Goal: Transaction & Acquisition: Download file/media

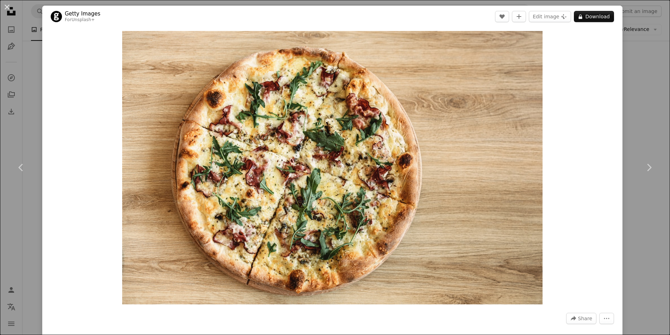
scroll to position [276, 0]
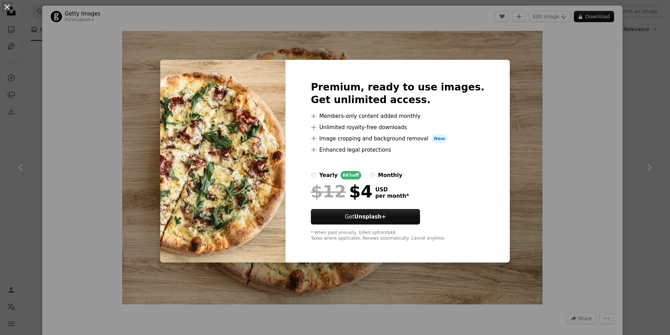
click at [6, 6] on button "An X shape" at bounding box center [7, 7] width 8 height 8
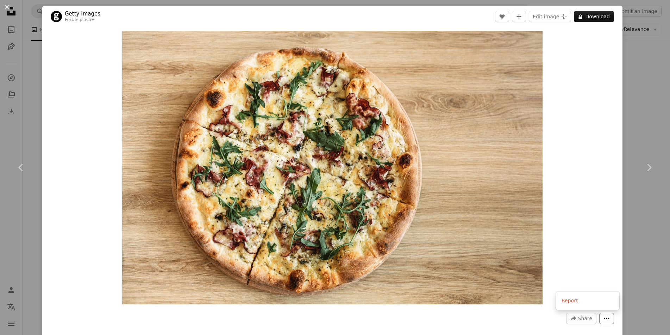
click at [610, 320] on icon "More Actions" at bounding box center [607, 319] width 6 height 6
click at [582, 255] on dialog "An X shape Chevron left Chevron right Getty Images For Unsplash+ A heart A plus…" at bounding box center [335, 167] width 670 height 335
click at [8, 7] on button "An X shape" at bounding box center [7, 7] width 8 height 8
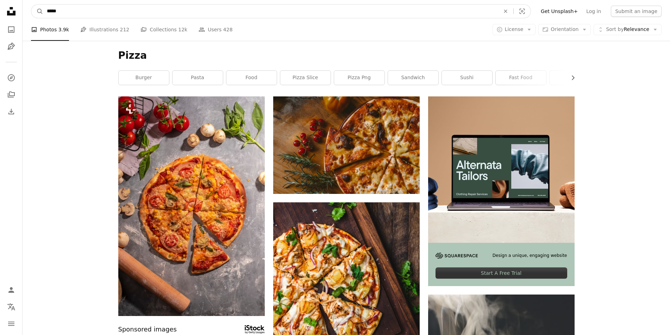
click at [151, 11] on input "*****" at bounding box center [270, 11] width 455 height 13
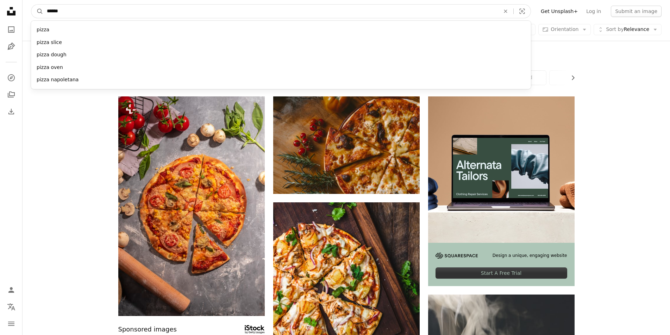
click at [159, 12] on input "*****" at bounding box center [270, 11] width 455 height 13
paste input "******"
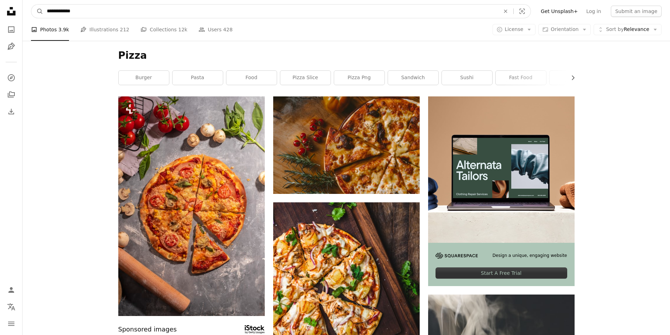
type input "**********"
click at [31, 5] on button "A magnifying glass" at bounding box center [37, 11] width 12 height 13
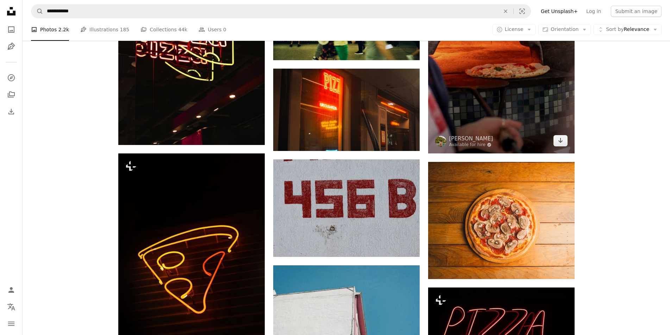
scroll to position [468, 0]
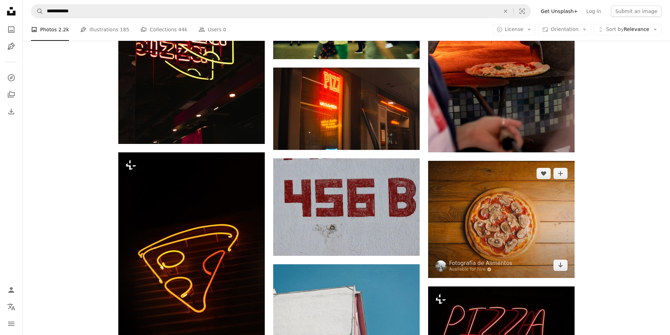
click at [492, 246] on img at bounding box center [501, 219] width 147 height 117
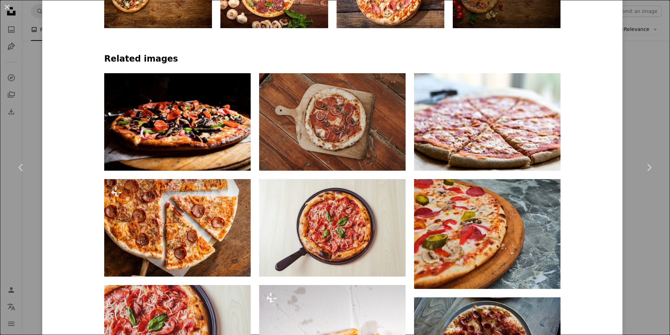
scroll to position [560, 0]
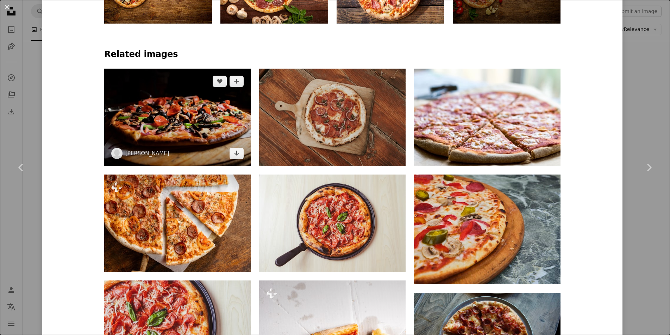
click at [218, 125] on img at bounding box center [177, 118] width 147 height 98
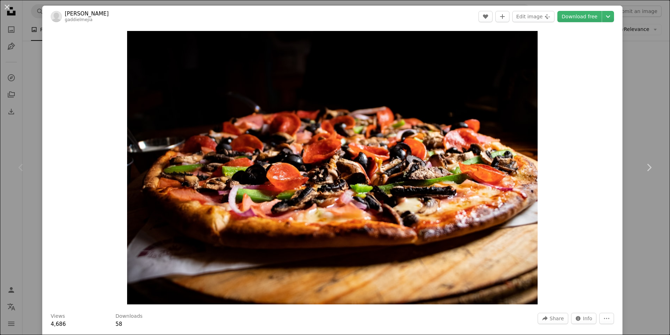
scroll to position [4, 0]
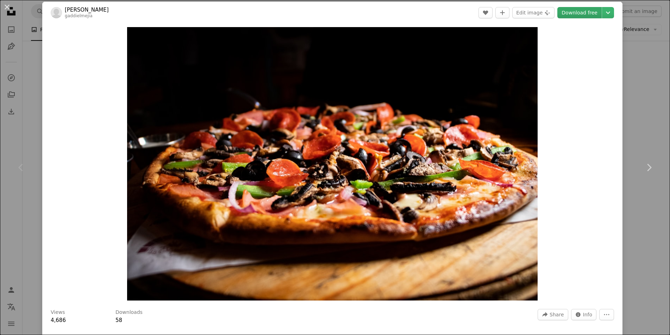
click at [594, 14] on link "Download free" at bounding box center [580, 12] width 44 height 11
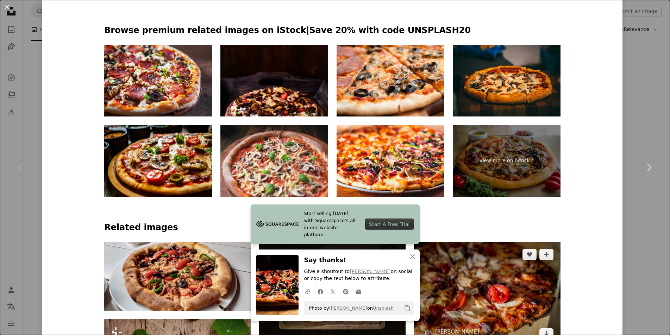
scroll to position [392, 0]
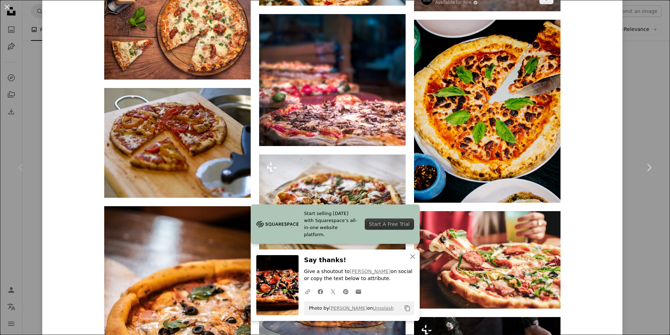
scroll to position [1073, 0]
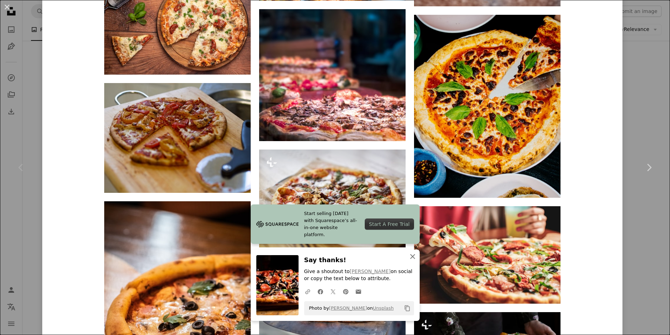
click at [415, 256] on icon "An X shape" at bounding box center [413, 257] width 8 height 8
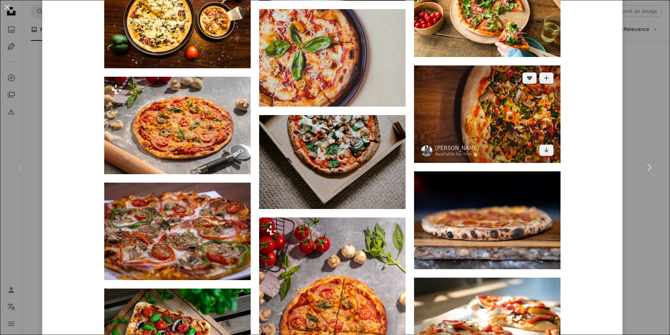
scroll to position [1745, 0]
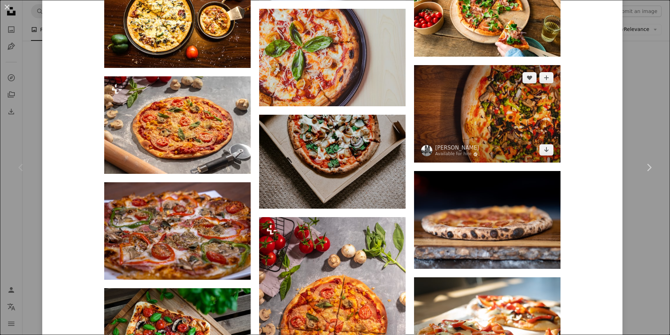
click at [506, 119] on img at bounding box center [487, 114] width 147 height 98
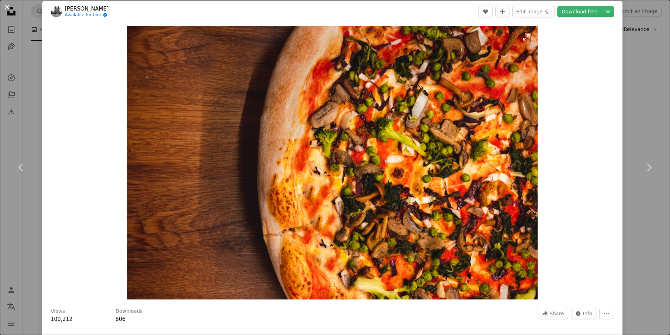
scroll to position [5, 0]
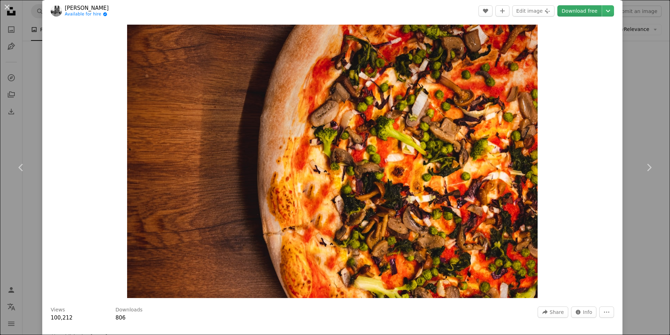
click at [584, 8] on link "Download free" at bounding box center [580, 10] width 44 height 11
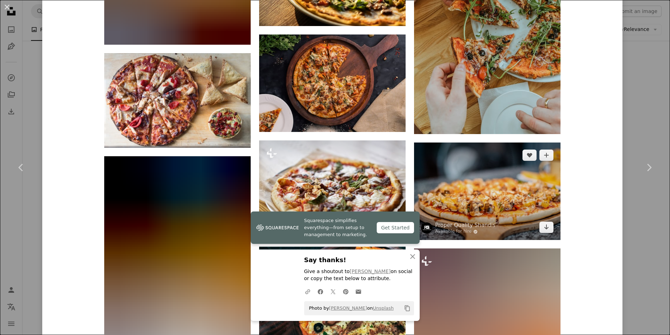
scroll to position [1028, 0]
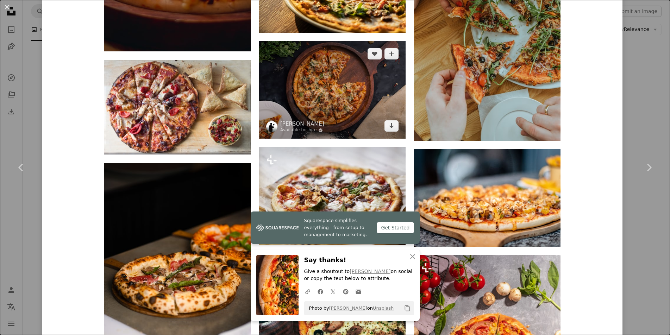
click at [355, 100] on img at bounding box center [332, 90] width 147 height 98
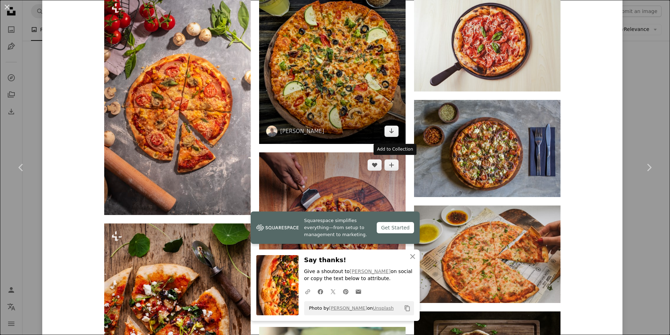
scroll to position [961, 0]
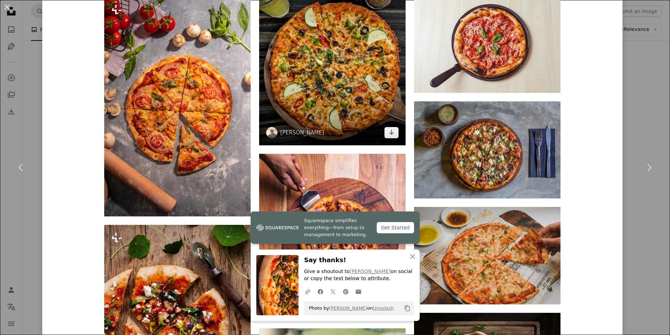
click at [355, 88] on img at bounding box center [332, 53] width 147 height 183
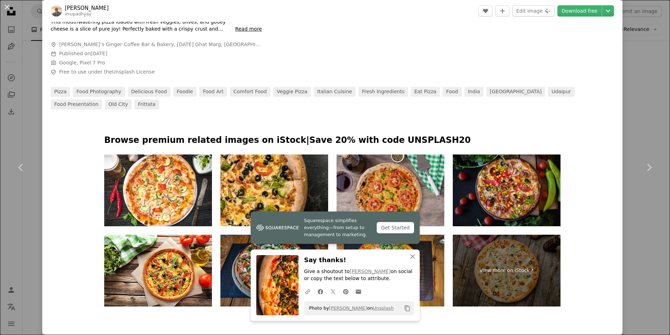
scroll to position [356, 0]
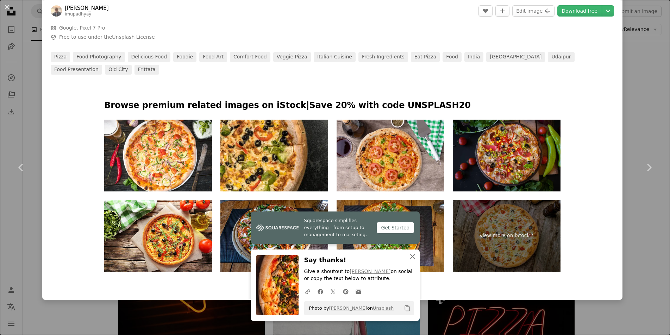
click at [415, 252] on button "An X shape Close" at bounding box center [413, 257] width 14 height 14
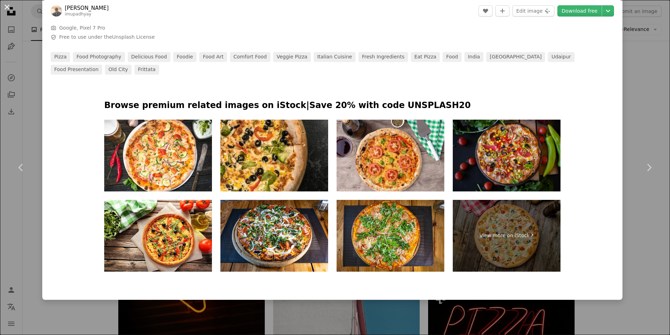
click at [7, 7] on button "An X shape" at bounding box center [7, 7] width 8 height 8
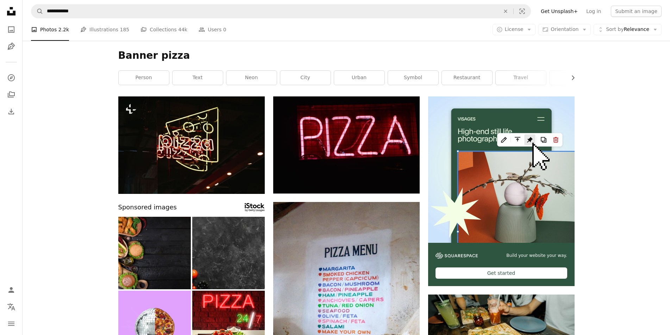
click at [136, 56] on h1 "Banner pizza" at bounding box center [346, 55] width 457 height 13
click at [148, 57] on h1 "Banner pizza" at bounding box center [346, 55] width 457 height 13
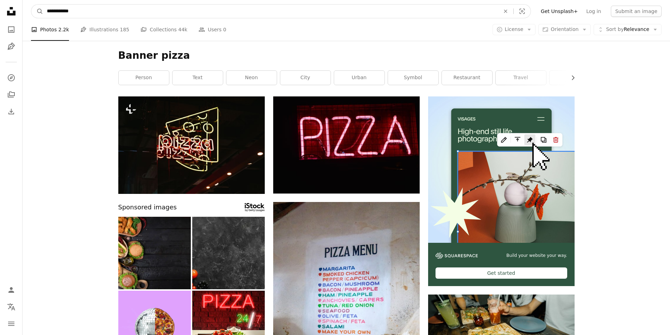
click at [103, 11] on input "**********" at bounding box center [270, 11] width 455 height 13
click at [31, 5] on button "A magnifying glass" at bounding box center [37, 11] width 12 height 13
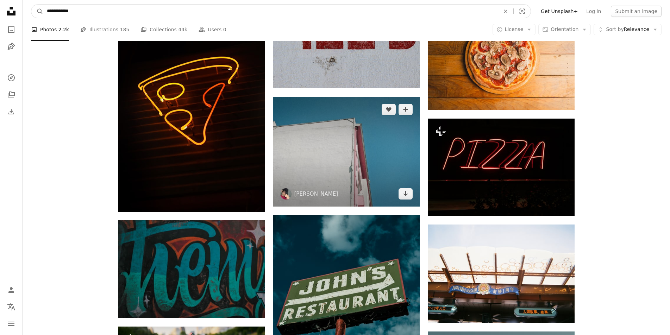
scroll to position [638, 0]
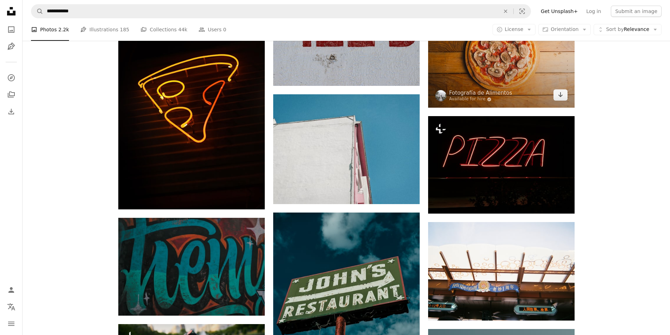
click at [470, 82] on img at bounding box center [501, 49] width 147 height 117
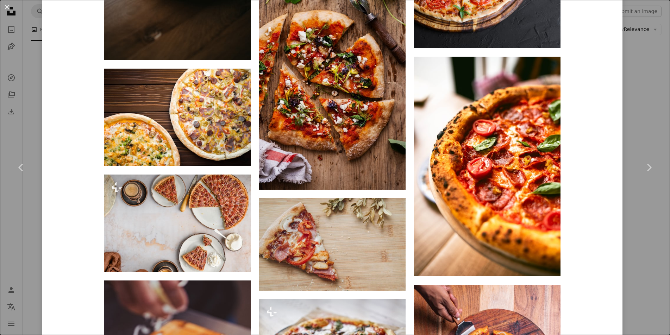
scroll to position [1454, 0]
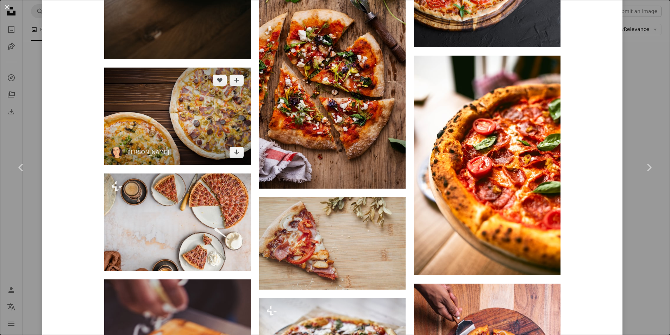
click at [199, 116] on img at bounding box center [177, 117] width 147 height 98
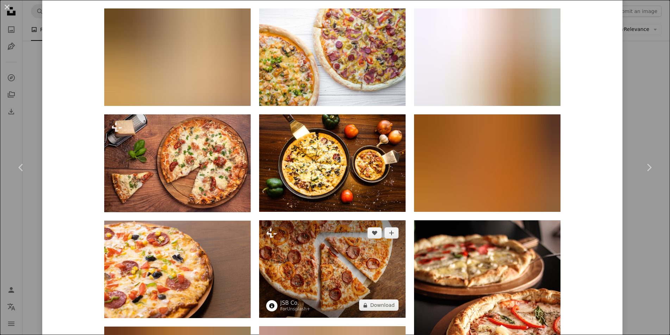
scroll to position [644, 0]
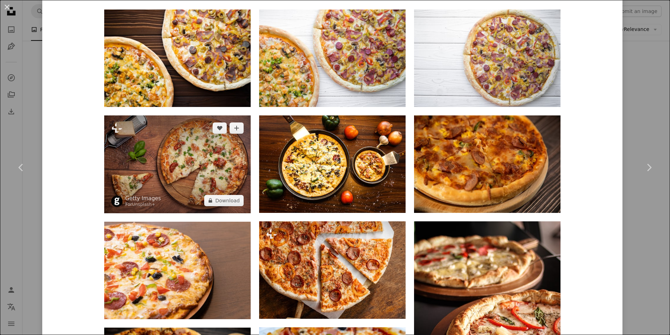
click at [197, 163] on img at bounding box center [177, 165] width 147 height 98
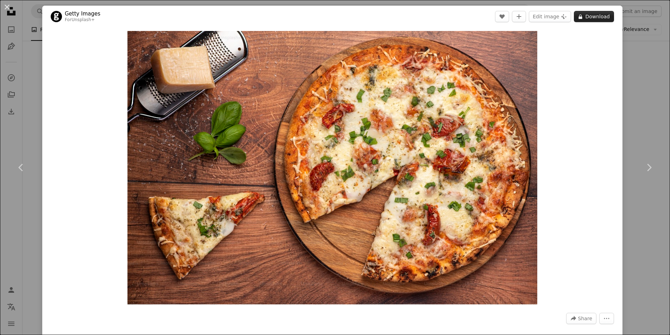
click at [597, 18] on button "A lock Download" at bounding box center [594, 16] width 40 height 11
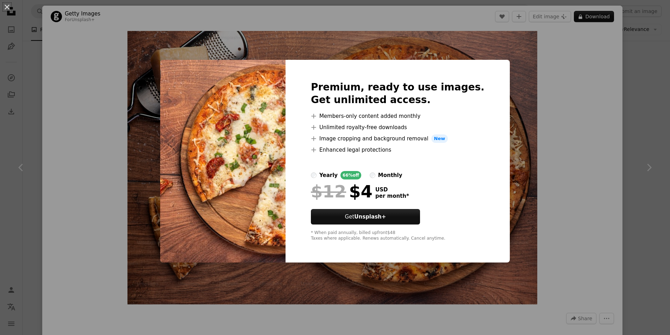
click at [561, 100] on div "An X shape Premium, ready to use images. Get unlimited access. A plus sign Memb…" at bounding box center [335, 167] width 670 height 335
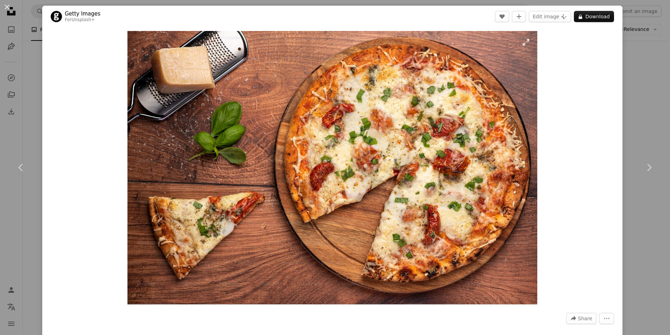
click at [530, 42] on img "Zoom in on this image" at bounding box center [333, 168] width 410 height 274
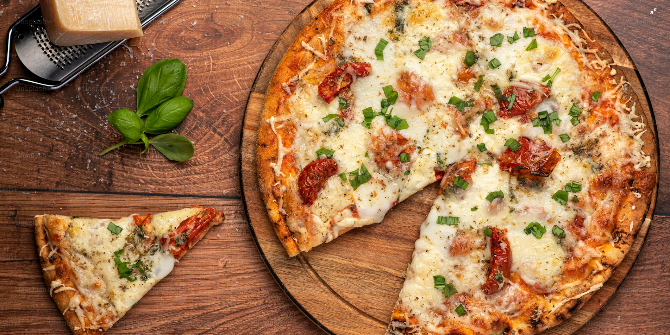
scroll to position [55, 0]
